Goal: Task Accomplishment & Management: Manage account settings

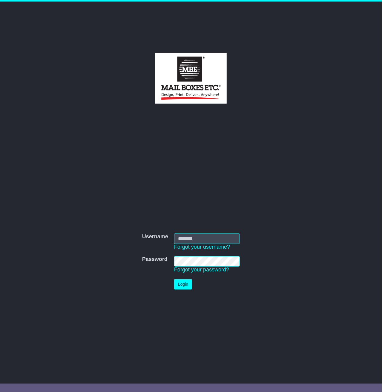
type input "**********"
click at [183, 288] on button "Login" at bounding box center [183, 284] width 18 height 10
